Goal: Information Seeking & Learning: Learn about a topic

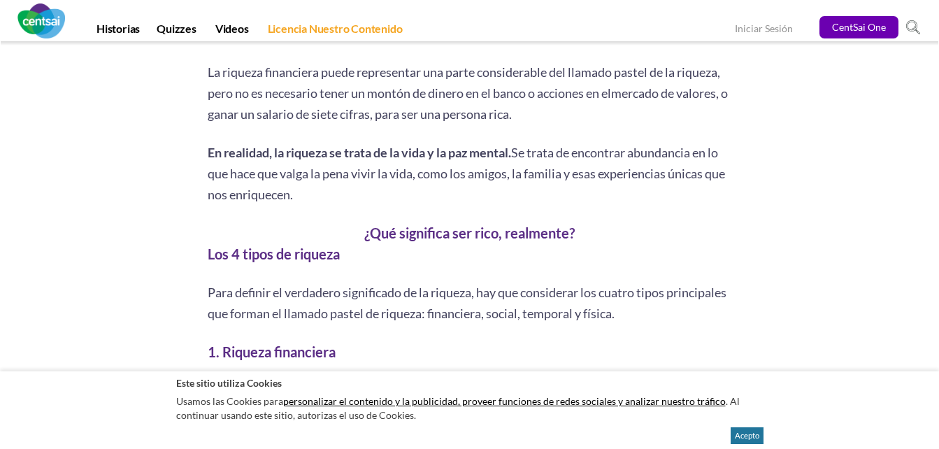
scroll to position [923, 0]
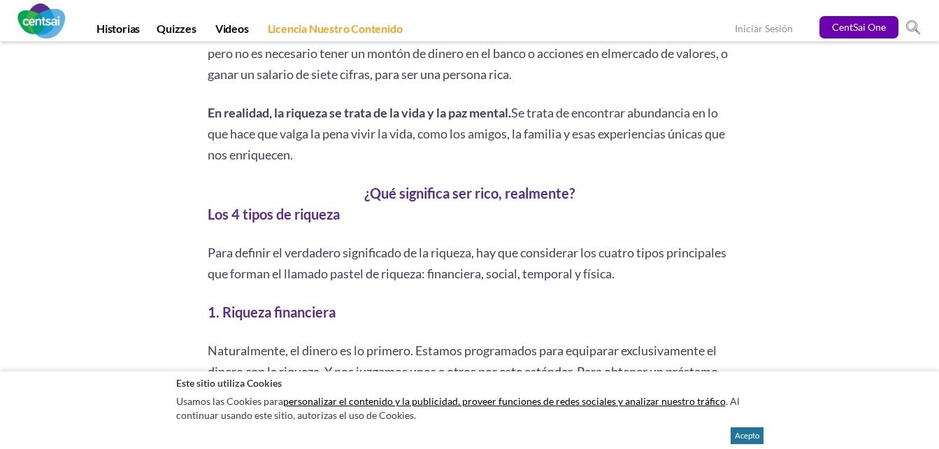
click at [333, 153] on p "En realidad, la riqueza se trata de la vida y la paz mental. Se trata de encont…" at bounding box center [470, 133] width 524 height 63
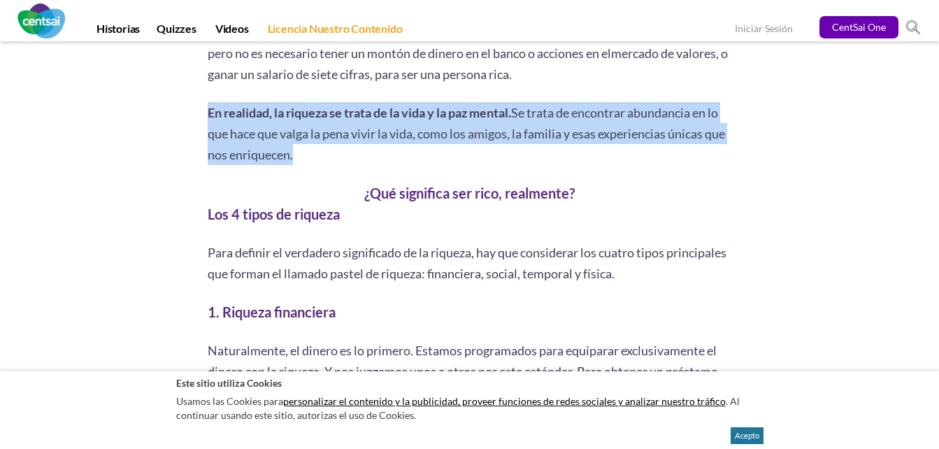
drag, startPoint x: 333, startPoint y: 153, endPoint x: 211, endPoint y: 112, distance: 128.4
click at [211, 112] on p "En realidad, la riqueza se trata de la vida y la paz mental. Se trata de encont…" at bounding box center [470, 133] width 524 height 63
copy div "En realidad, la riqueza se trata de la vida y la paz mental. Se trata de encont…"
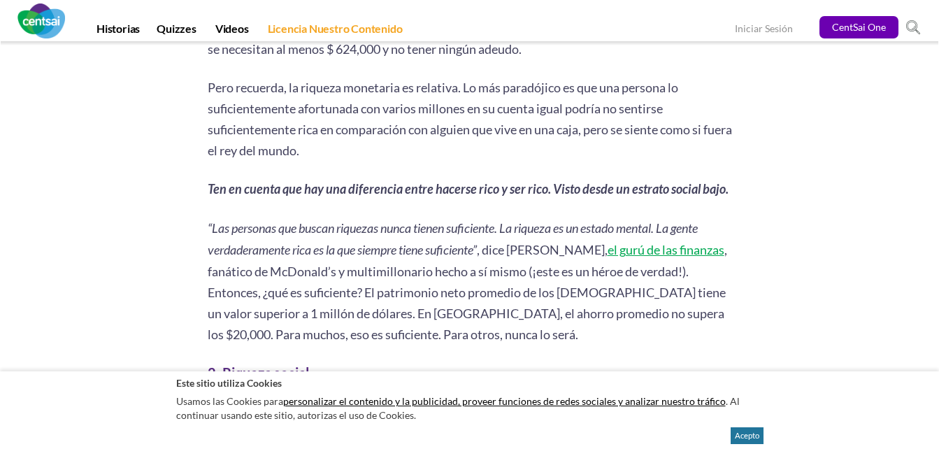
scroll to position [1395, 0]
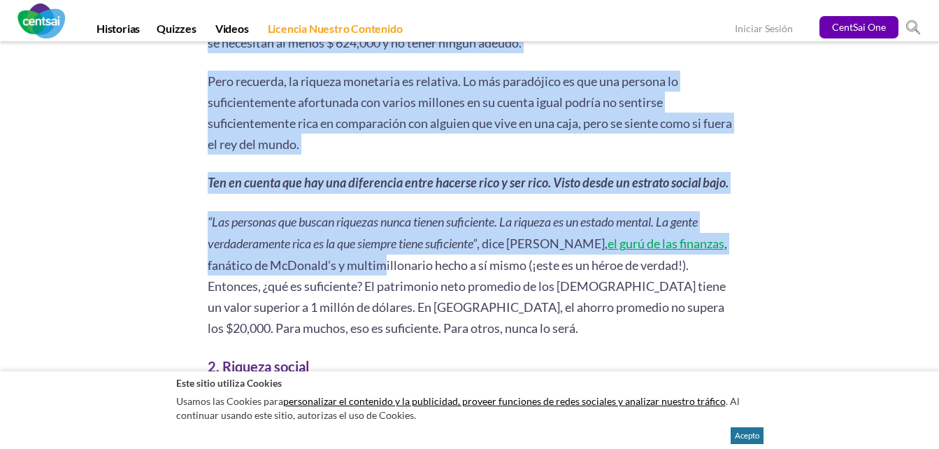
drag, startPoint x: 203, startPoint y: 213, endPoint x: 382, endPoint y: 260, distance: 184.3
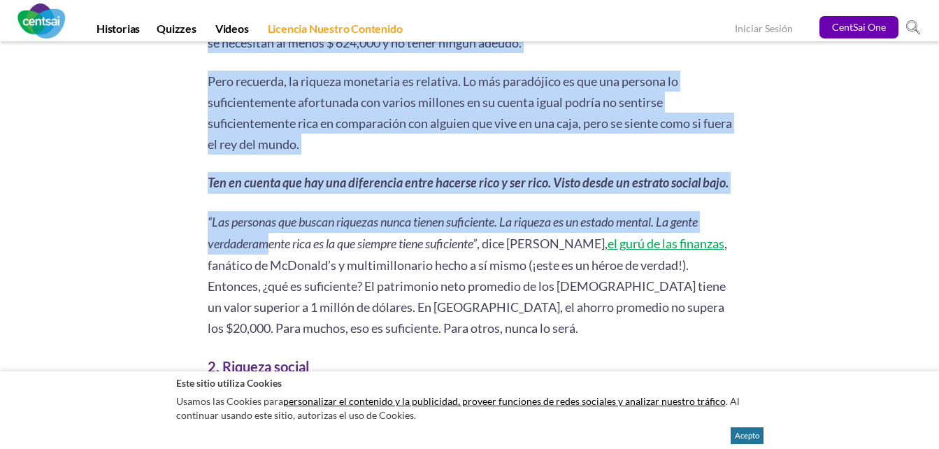
drag, startPoint x: 205, startPoint y: 220, endPoint x: 269, endPoint y: 243, distance: 68.3
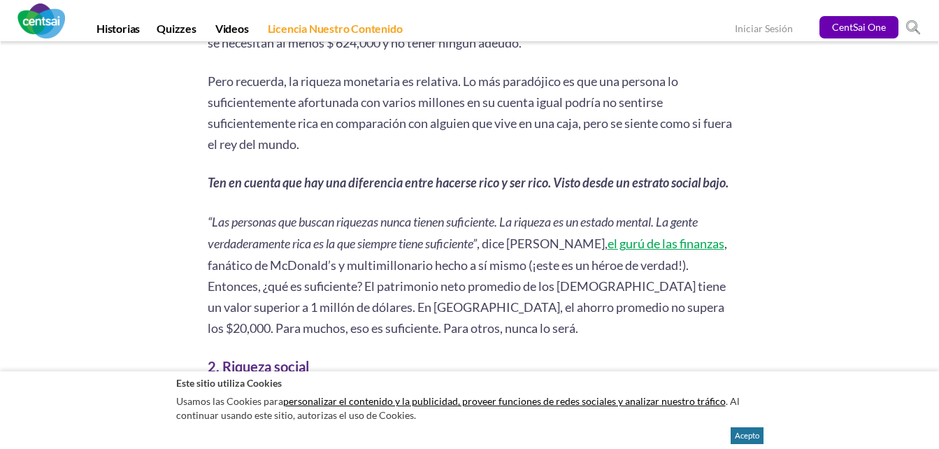
drag, startPoint x: 269, startPoint y: 243, endPoint x: 156, endPoint y: 218, distance: 116.0
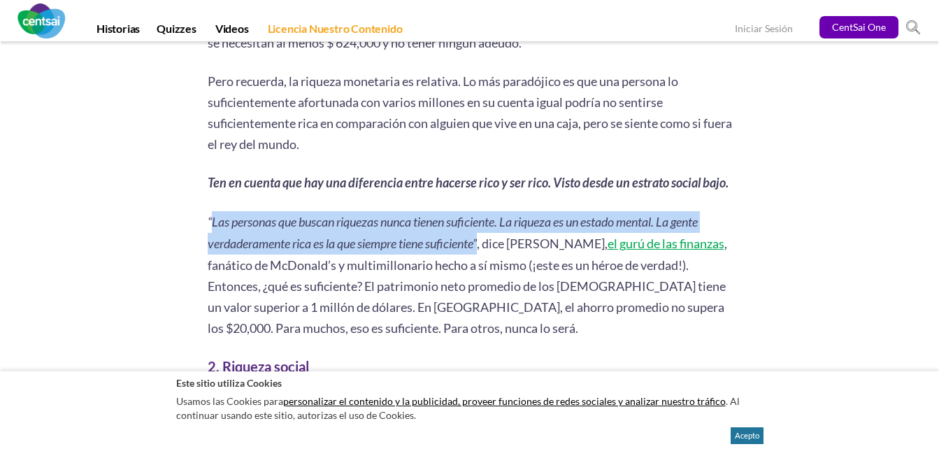
drag, startPoint x: 212, startPoint y: 224, endPoint x: 485, endPoint y: 248, distance: 274.3
click at [485, 248] on span "“Las personas que buscan riquezas nunca tienen suficiente. La riqueza es un est…" at bounding box center [453, 232] width 490 height 37
click at [395, 248] on em "“Las personas que buscan riquezas nunca tienen suficiente. La riqueza es un est…" at bounding box center [453, 233] width 490 height 37
drag, startPoint x: 483, startPoint y: 245, endPoint x: 207, endPoint y: 222, distance: 277.0
click at [208, 222] on em "“Las personas que buscan riquezas nunca tienen suficiente. La riqueza es un est…" at bounding box center [453, 233] width 490 height 37
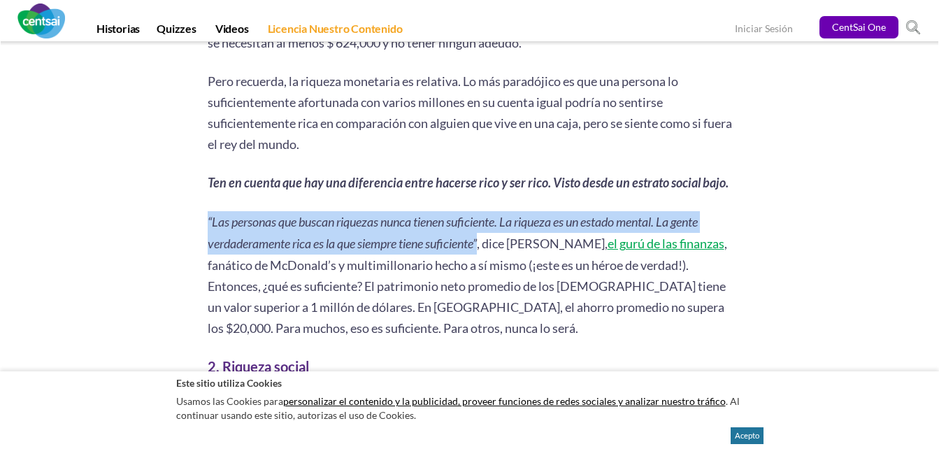
copy em "“Las personas que buscan riquezas nunca tienen suficiente. La riqueza es un est…"
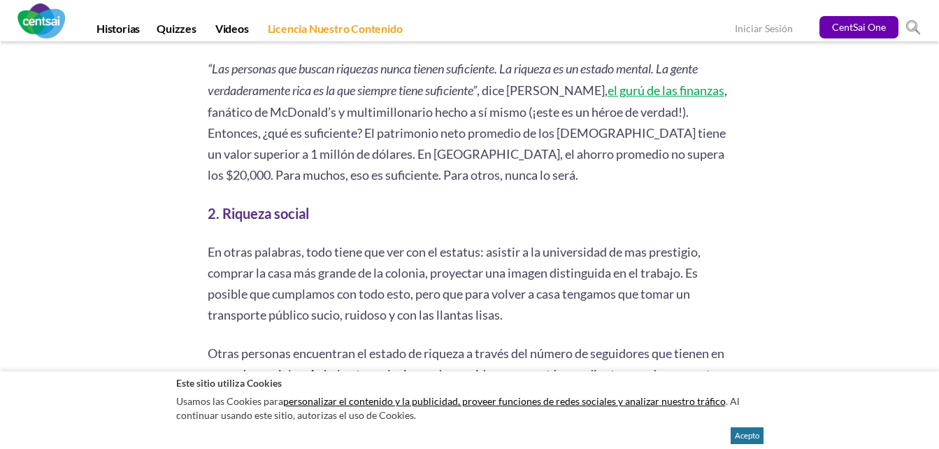
scroll to position [1554, 0]
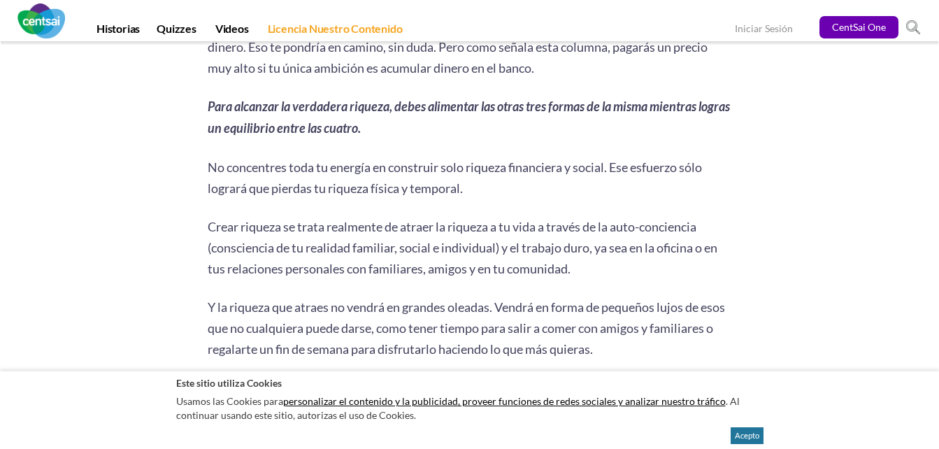
scroll to position [3508, 0]
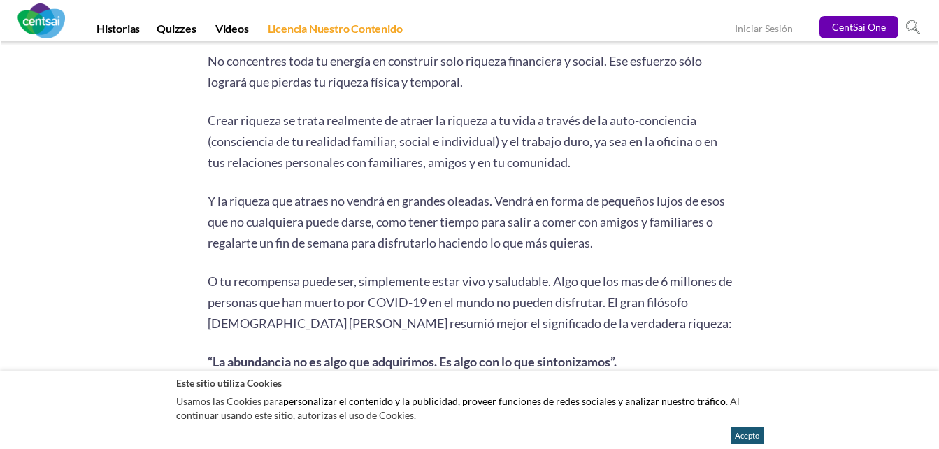
click at [755, 429] on button "Acepto" at bounding box center [746, 435] width 33 height 17
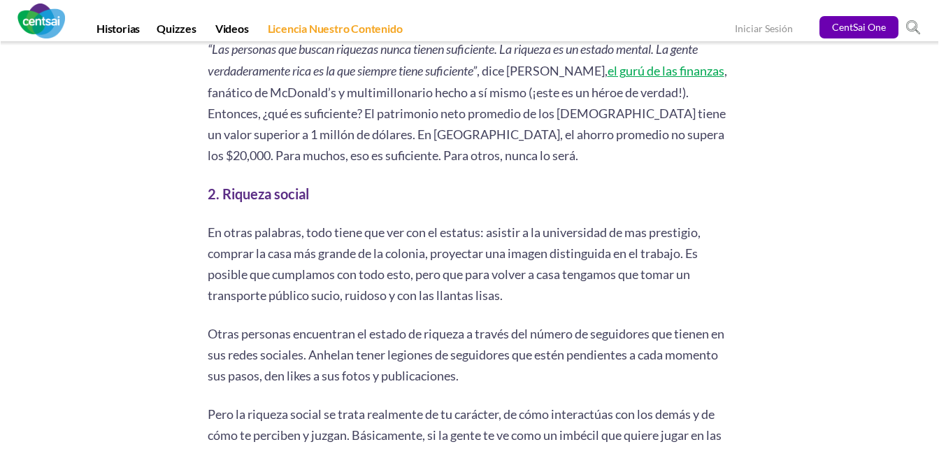
scroll to position [1575, 0]
